Goal: Communication & Community: Participate in discussion

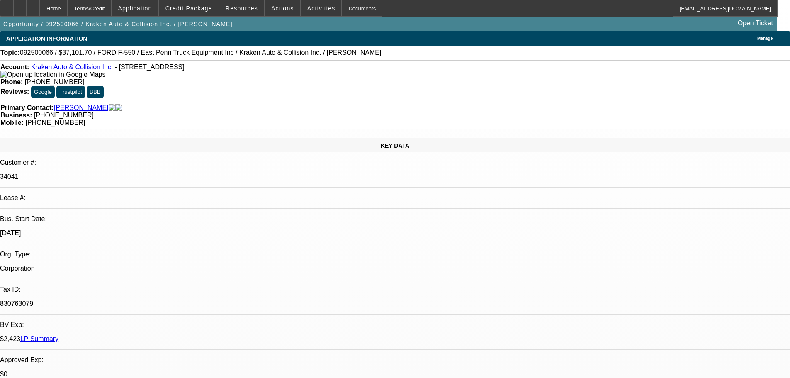
select select "0"
select select "3"
select select "0.1"
select select "4"
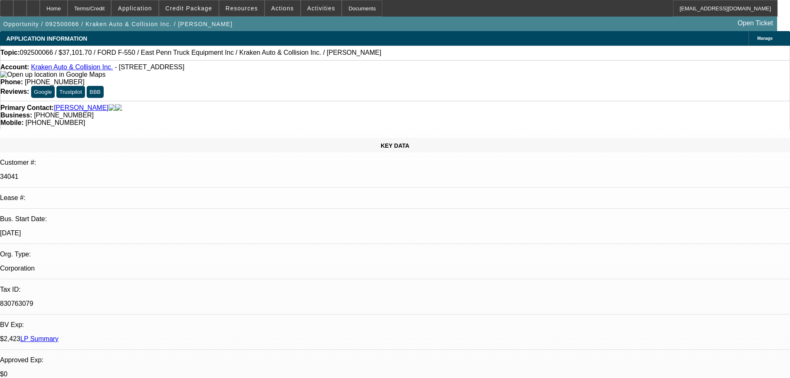
select select "0"
select select "0.1"
select select "4"
select select "0"
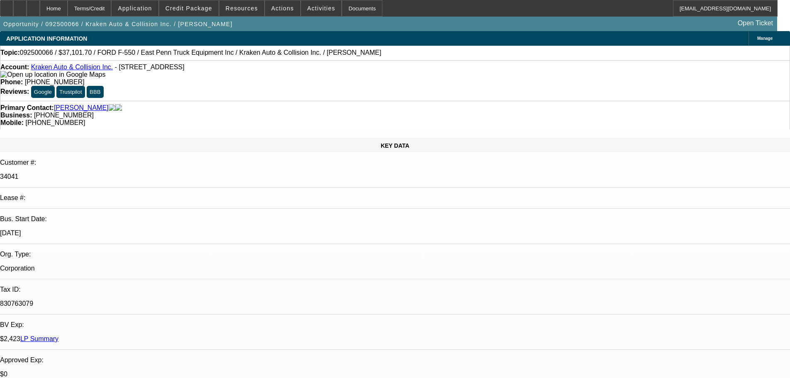
select select "0"
select select "0.1"
select select "4"
select select "0"
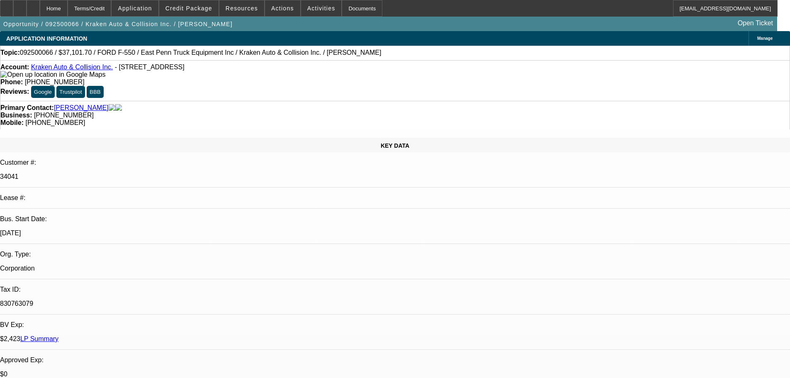
select select "0.1"
select select "4"
click at [231, 101] on div "Primary Contact: Valenzuela, Rafael Business: (631) 676-2141 Mobile: (631) 374-…" at bounding box center [395, 115] width 790 height 29
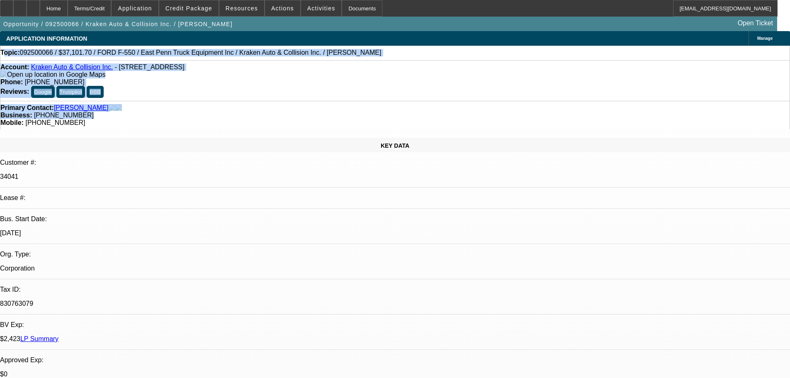
drag, startPoint x: 336, startPoint y: 93, endPoint x: 15, endPoint y: 54, distance: 323.0
click at [247, 82] on div "Account: Kraken Auto & Collision Inc. - 2451 Pond Rd, Ronkonkoma, NY 11779 Phon…" at bounding box center [395, 80] width 790 height 41
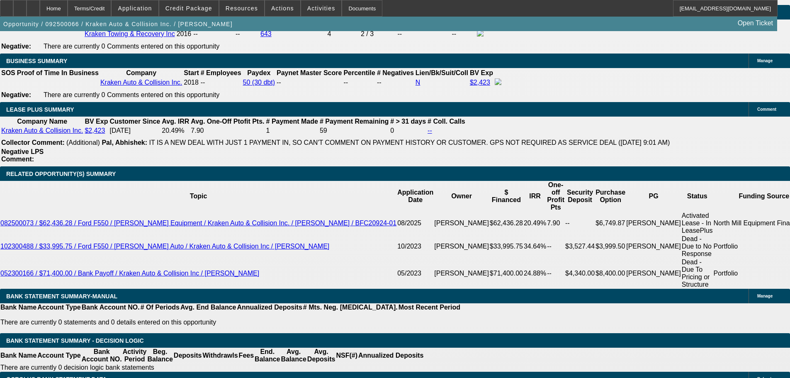
scroll to position [1286, 0]
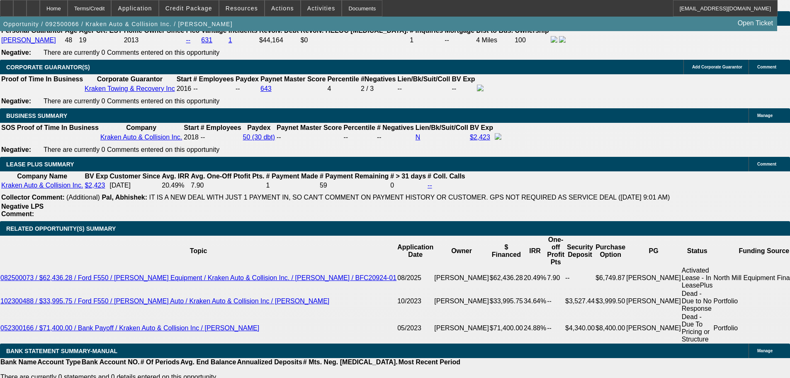
scroll to position [1244, 0]
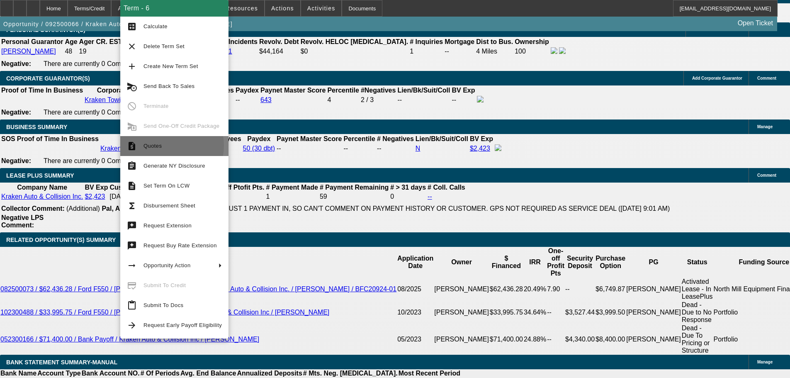
click at [163, 146] on span "Quotes" at bounding box center [183, 146] width 78 height 10
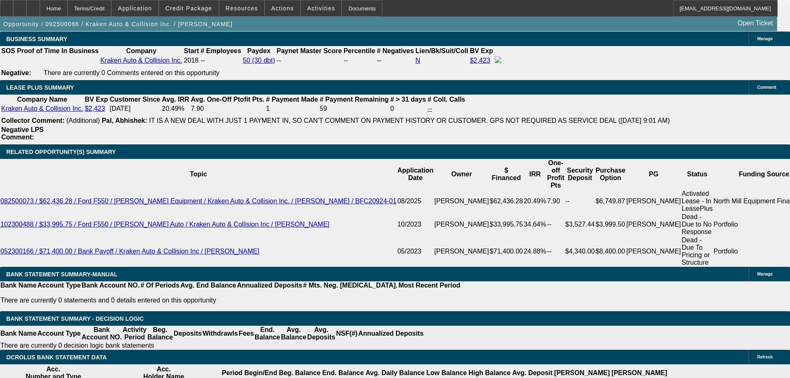
scroll to position [1327, 0]
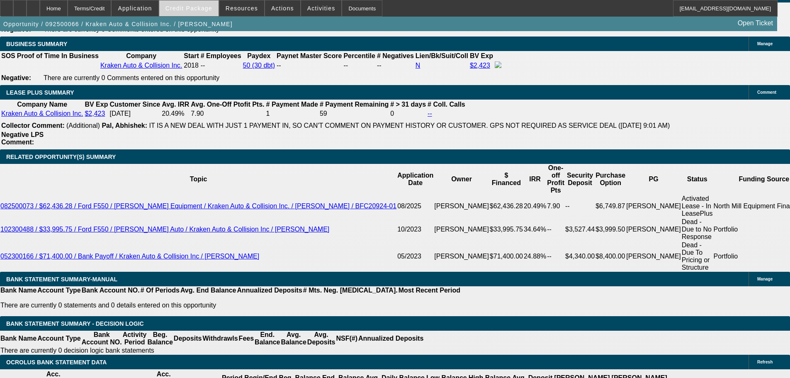
click at [205, 5] on span "Credit Package" at bounding box center [189, 8] width 47 height 7
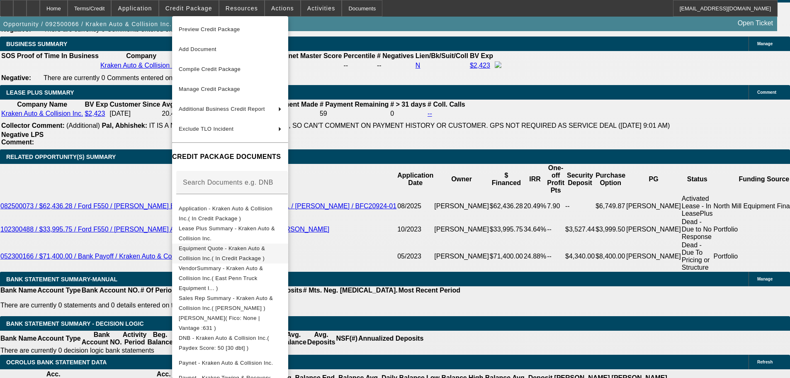
click at [222, 255] on span "Equipment Quote - Kraken Auto & Collision Inc.( In Credit Package )" at bounding box center [230, 253] width 103 height 20
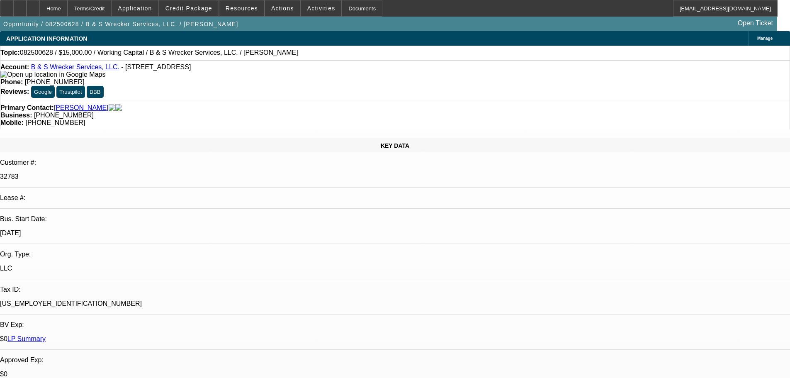
select select "0"
select select "2"
select select "0.1"
select select "4"
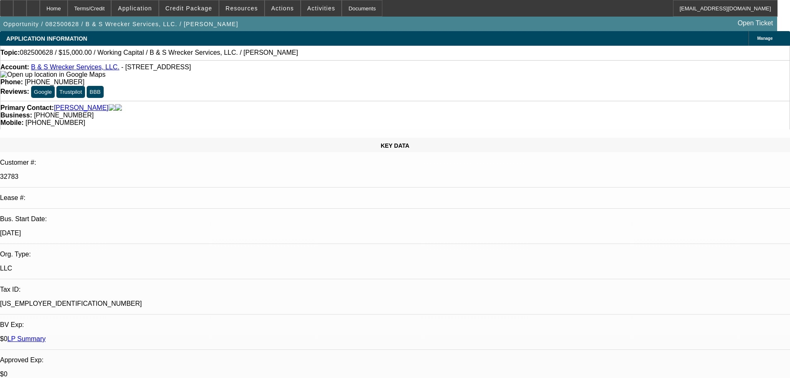
radio input "true"
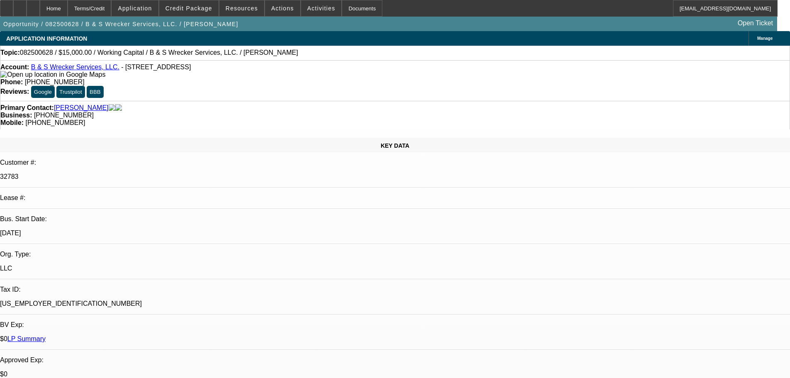
scroll to position [28, 0]
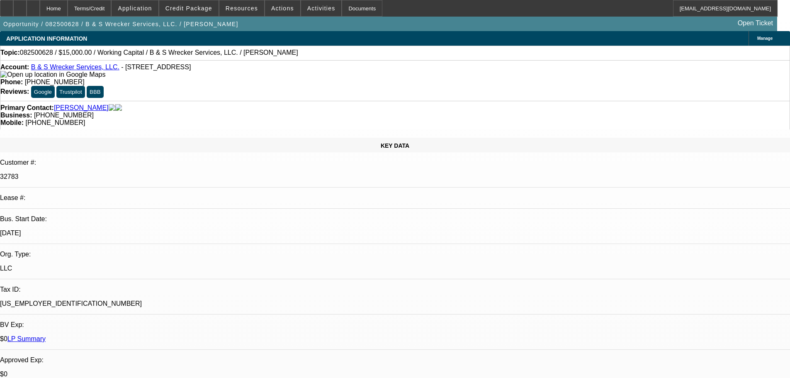
type textarea "adding a truck, on sites for 4-5 days at a time. Reason - contracted w Co-part.…"
radio input "true"
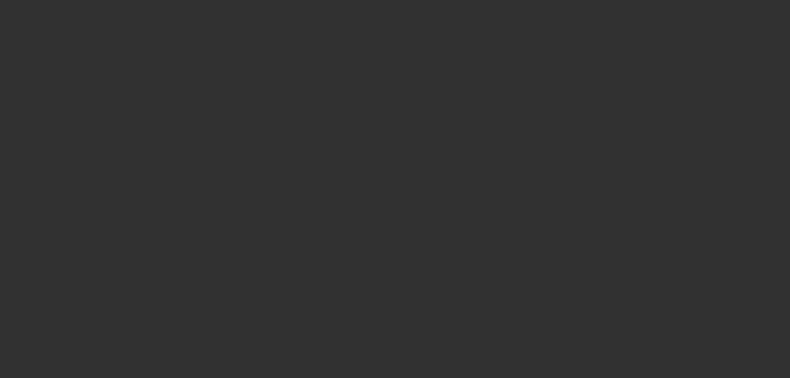
scroll to position [0, 0]
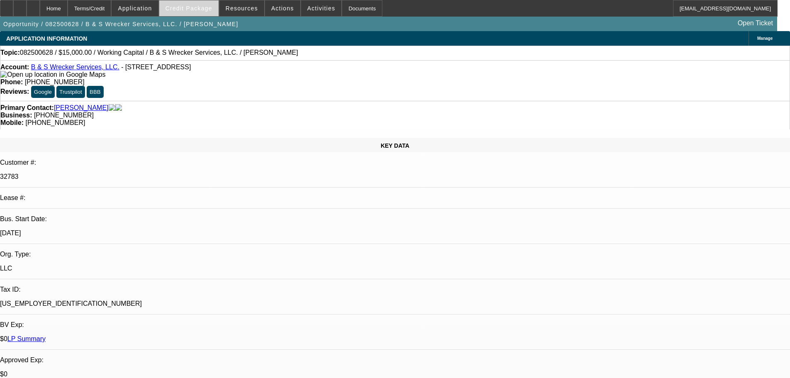
click at [202, 6] on span "Credit Package" at bounding box center [189, 8] width 47 height 7
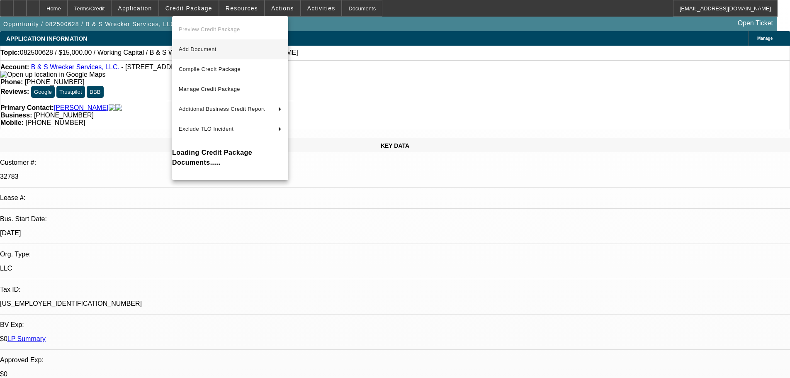
click at [214, 49] on span "Add Document" at bounding box center [198, 49] width 38 height 6
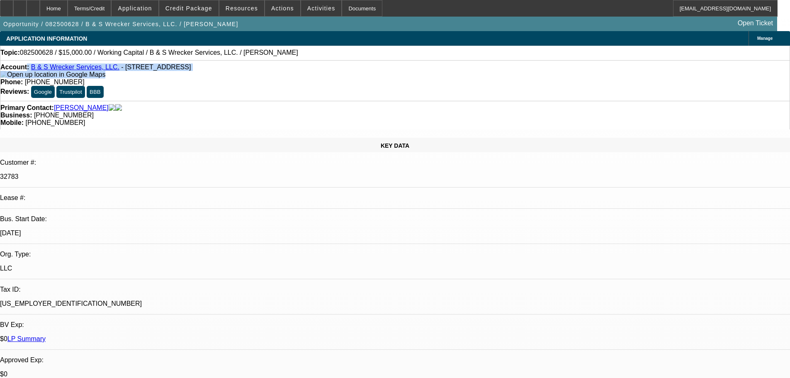
drag, startPoint x: 35, startPoint y: 71, endPoint x: 73, endPoint y: 75, distance: 38.0
click at [73, 75] on div "Account: B & S Wrecker Services, LLC. - [STREET_ADDRESS]" at bounding box center [394, 70] width 789 height 15
click at [71, 78] on div "Account: B & S Wrecker Services, LLC. - [STREET_ADDRESS]" at bounding box center [394, 70] width 789 height 15
drag, startPoint x: 36, startPoint y: 69, endPoint x: 96, endPoint y: 71, distance: 60.2
click at [96, 71] on div "Account: B & S Wrecker Services, LLC. - [STREET_ADDRESS]" at bounding box center [394, 70] width 789 height 15
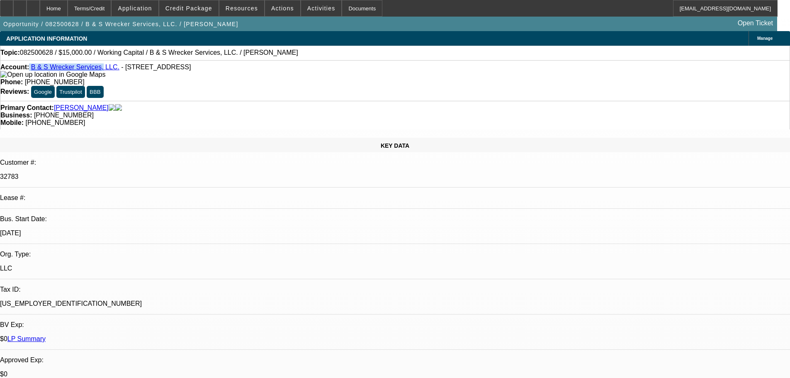
copy div "B & S Wrecker Services,"
click at [212, 9] on span "Credit Package" at bounding box center [189, 8] width 47 height 7
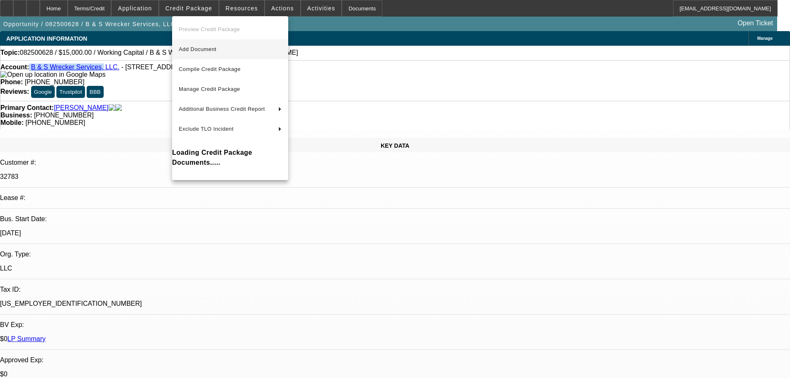
click at [205, 48] on span "Add Document" at bounding box center [198, 49] width 38 height 6
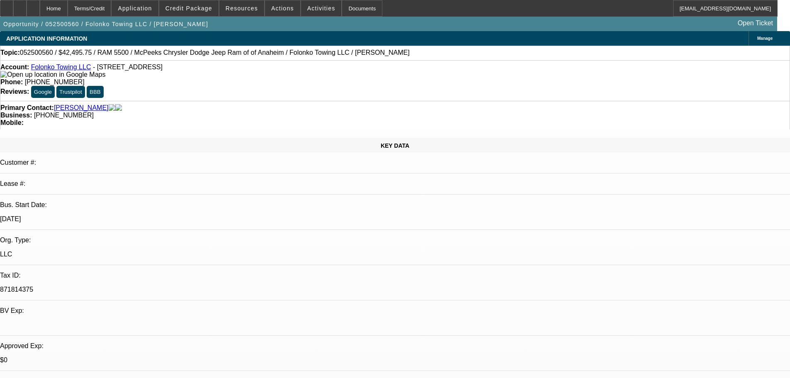
select select "0.15"
select select "0"
select select "2"
select select "0.1"
select select "4"
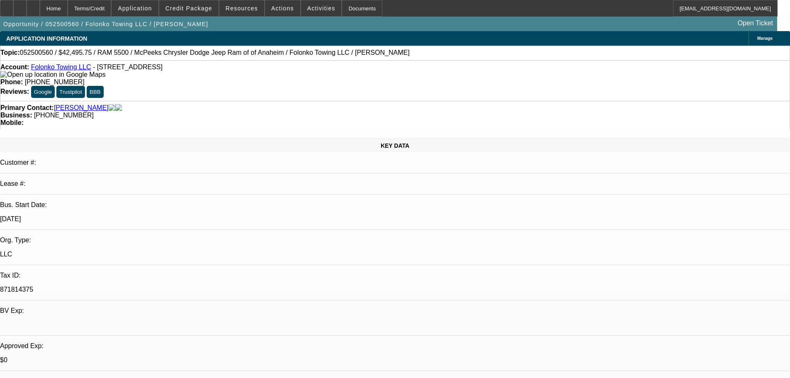
scroll to position [1203, 0]
